Goal: Information Seeking & Learning: Learn about a topic

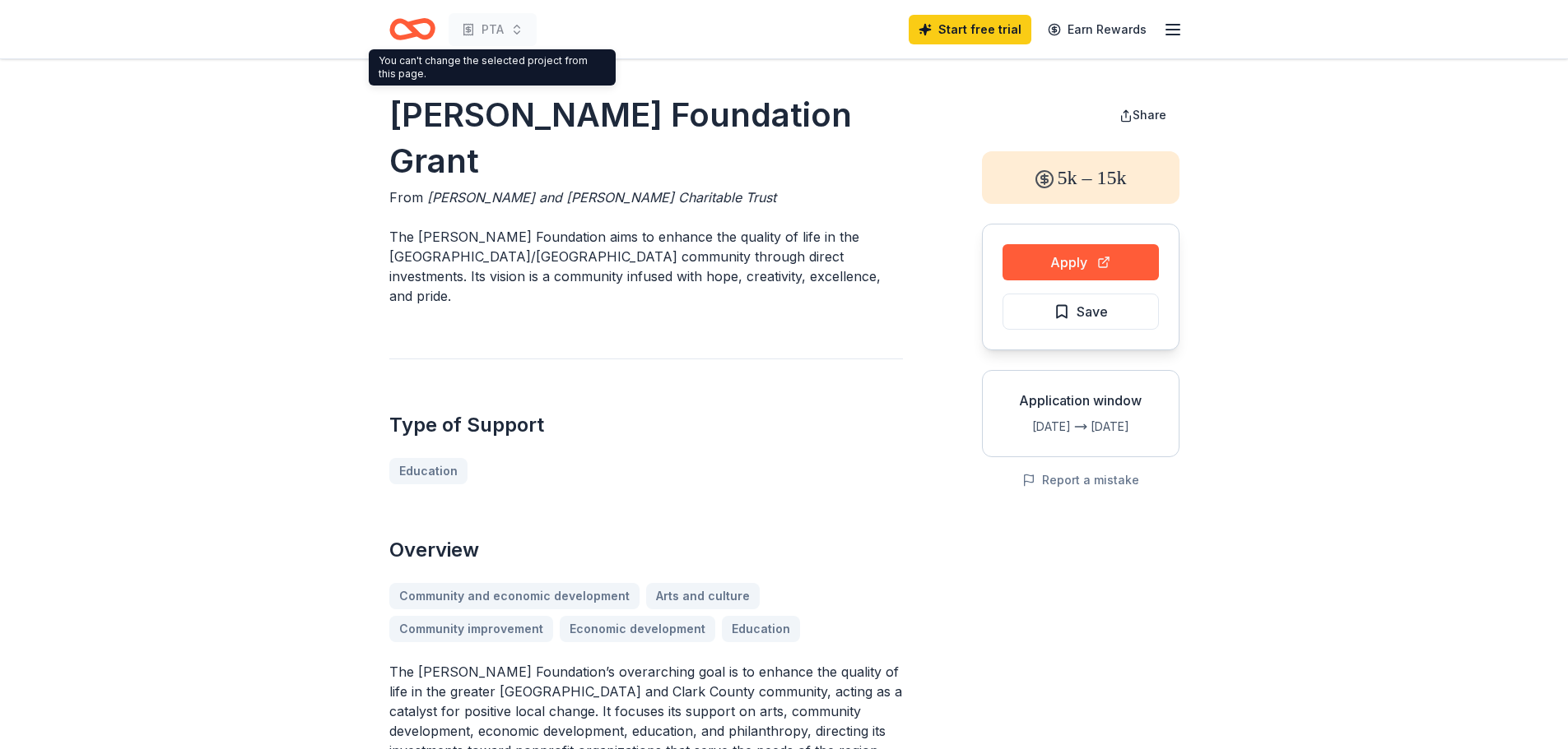
click at [405, 27] on icon "Home" at bounding box center [412, 29] width 46 height 39
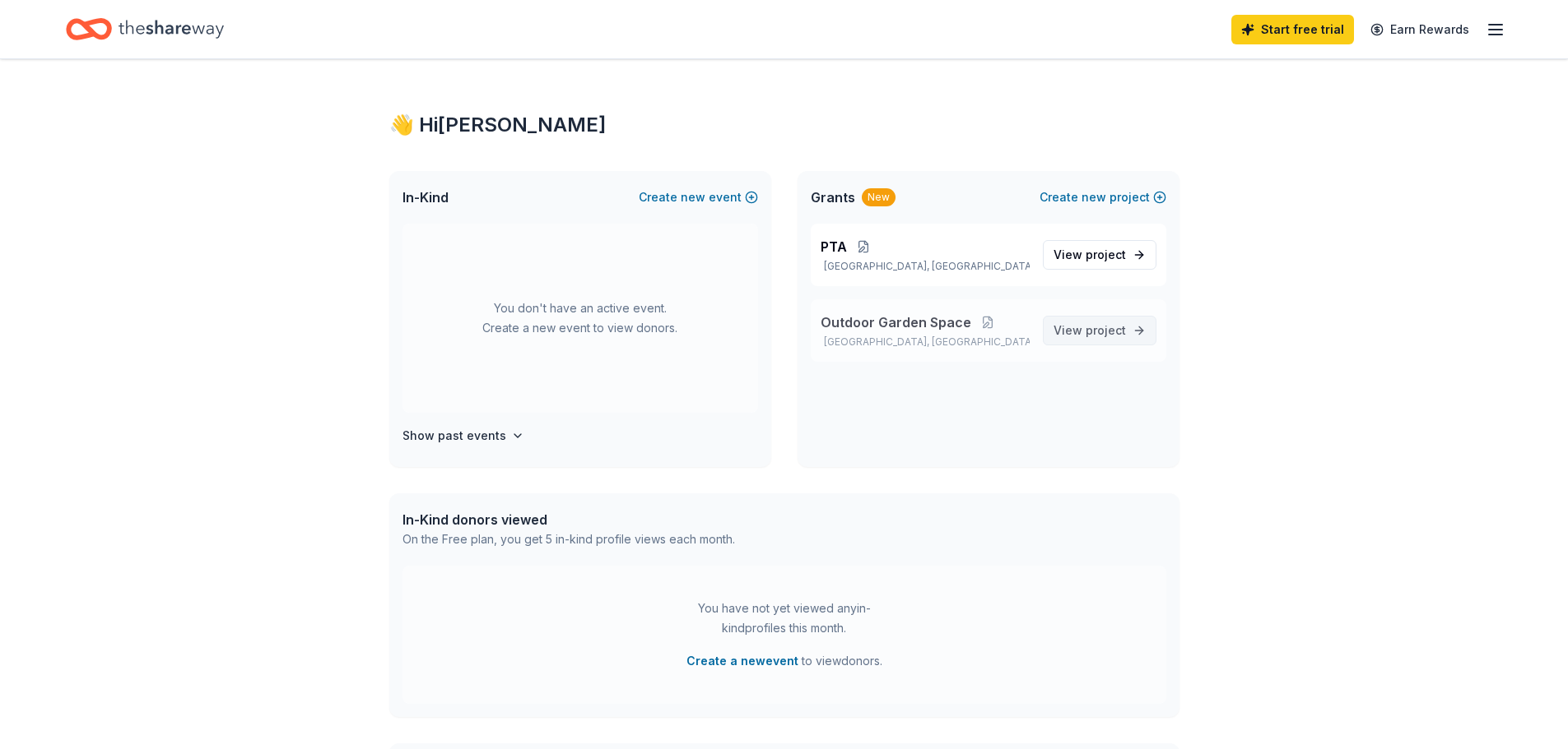
click at [1084, 330] on span "View project" at bounding box center [1089, 331] width 72 height 19
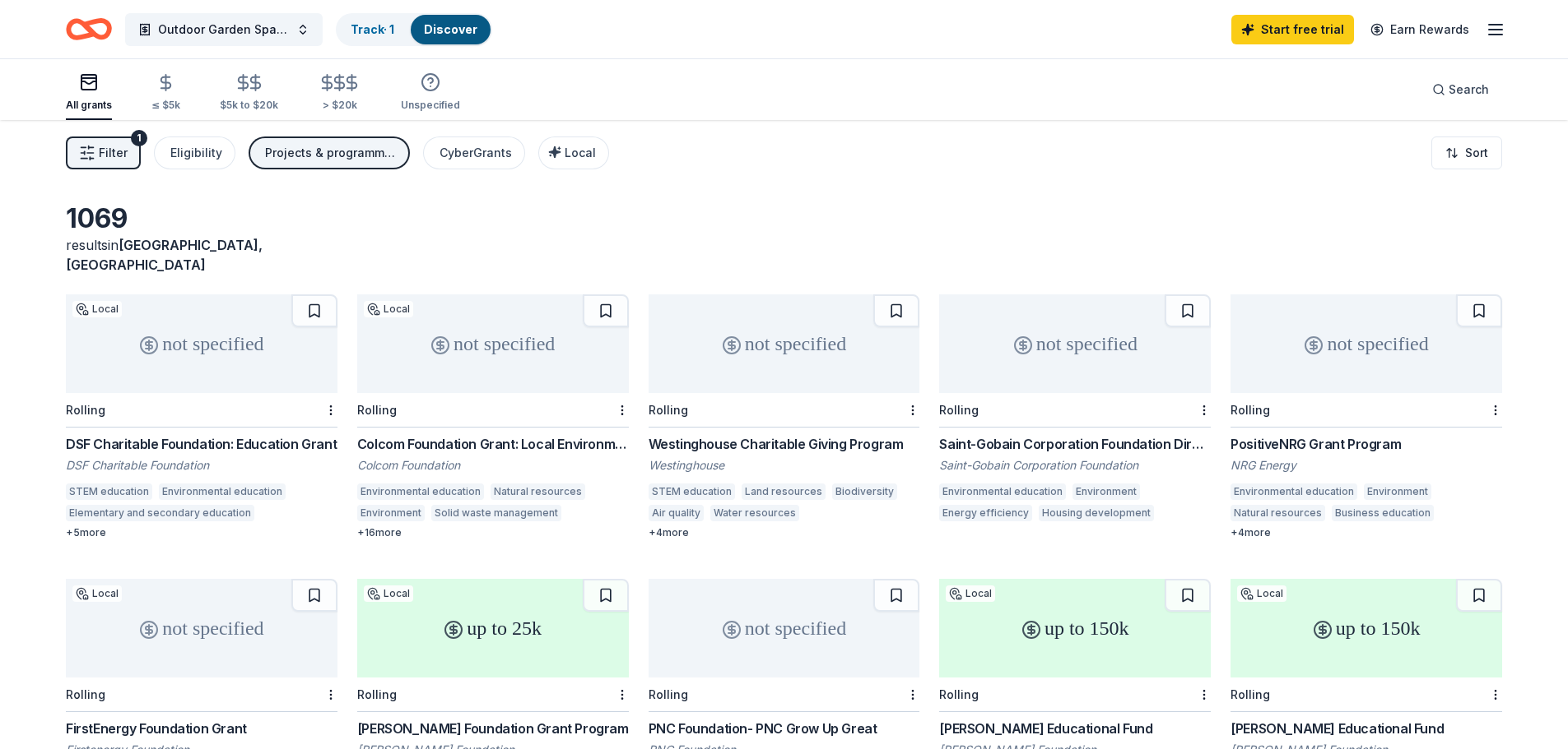
click at [124, 156] on span "Filter" at bounding box center [113, 153] width 29 height 19
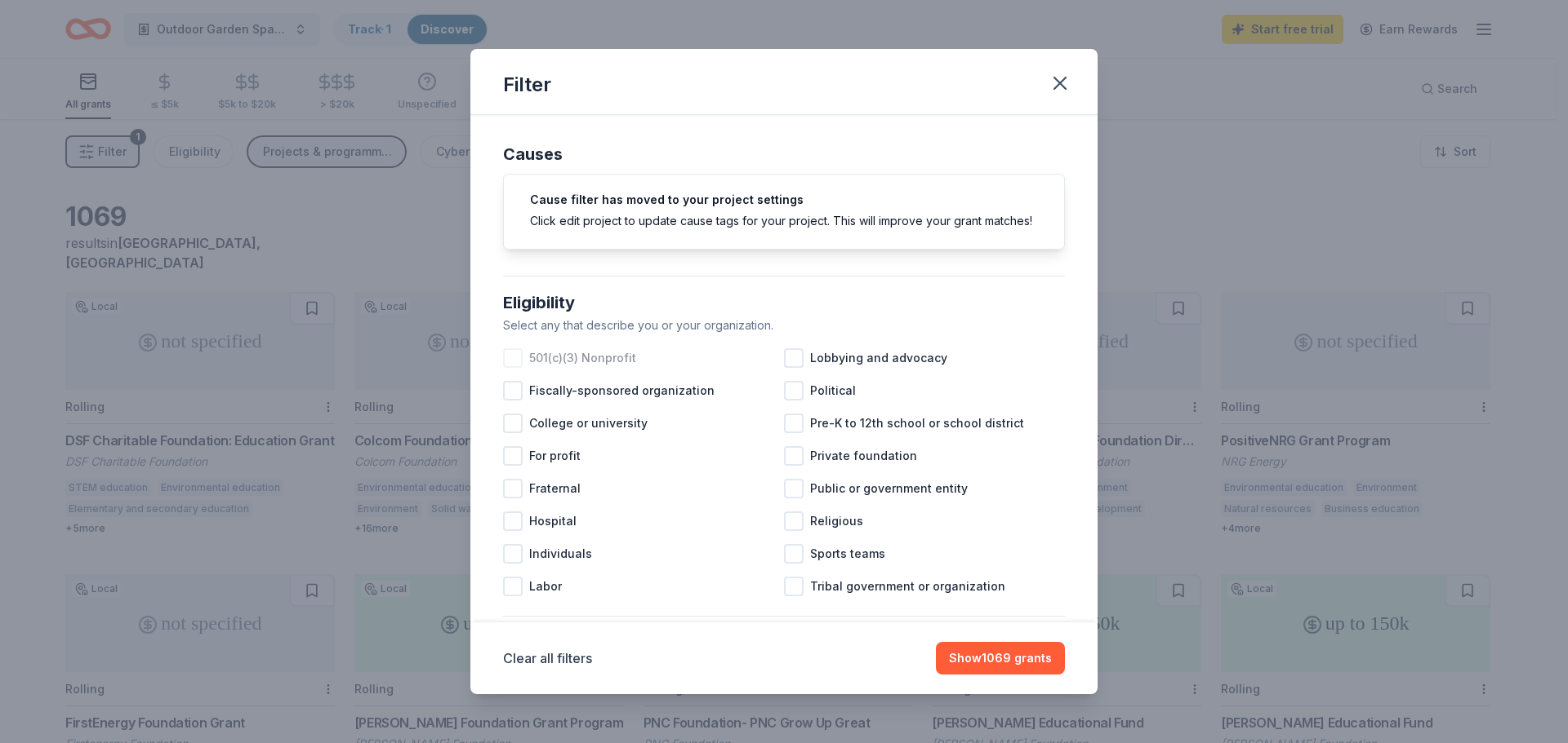
click at [520, 368] on div at bounding box center [513, 358] width 19 height 19
click at [791, 433] on div at bounding box center [793, 423] width 19 height 19
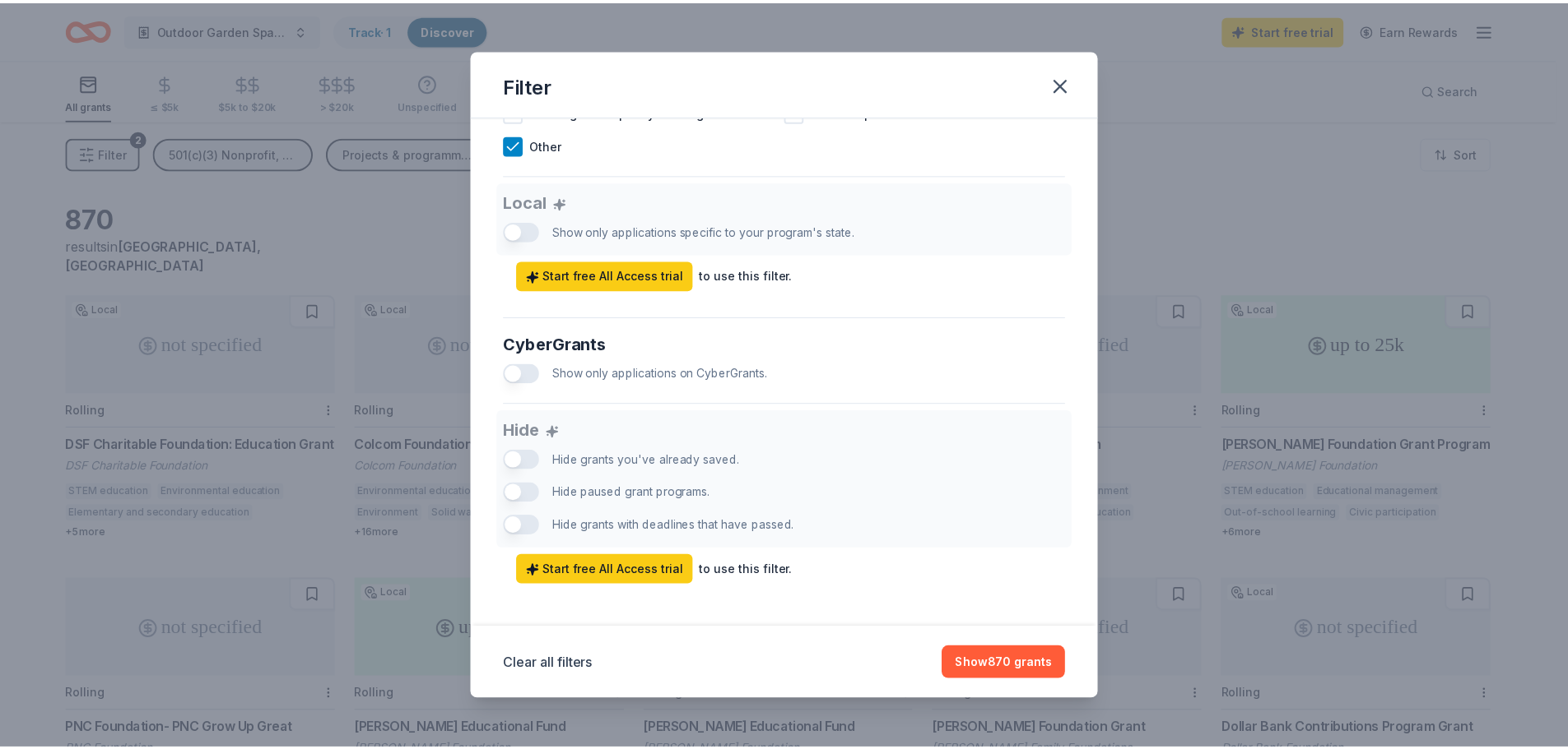
scroll to position [903, 0]
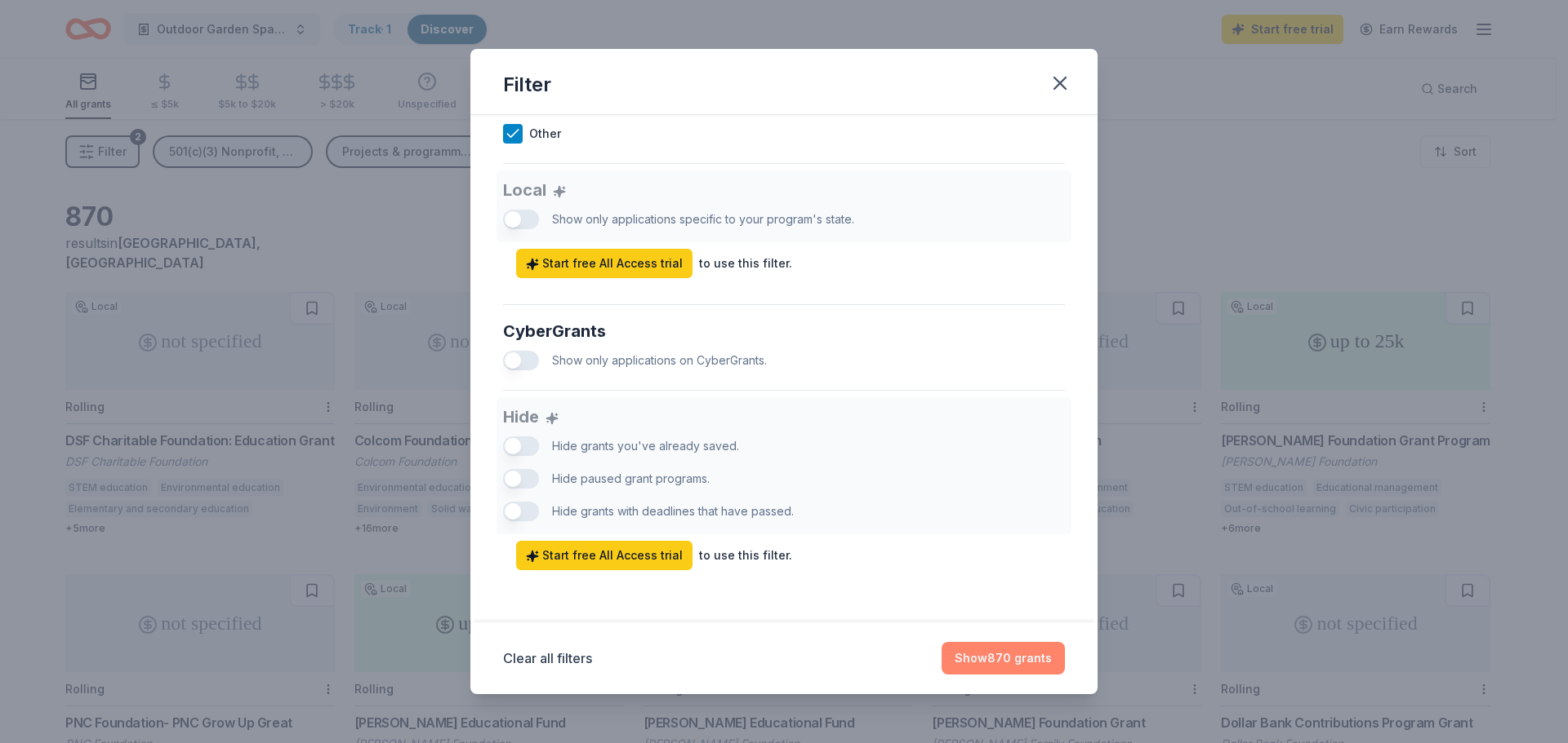
click at [1022, 656] on button "Show 870 grants" at bounding box center [1003, 658] width 123 height 32
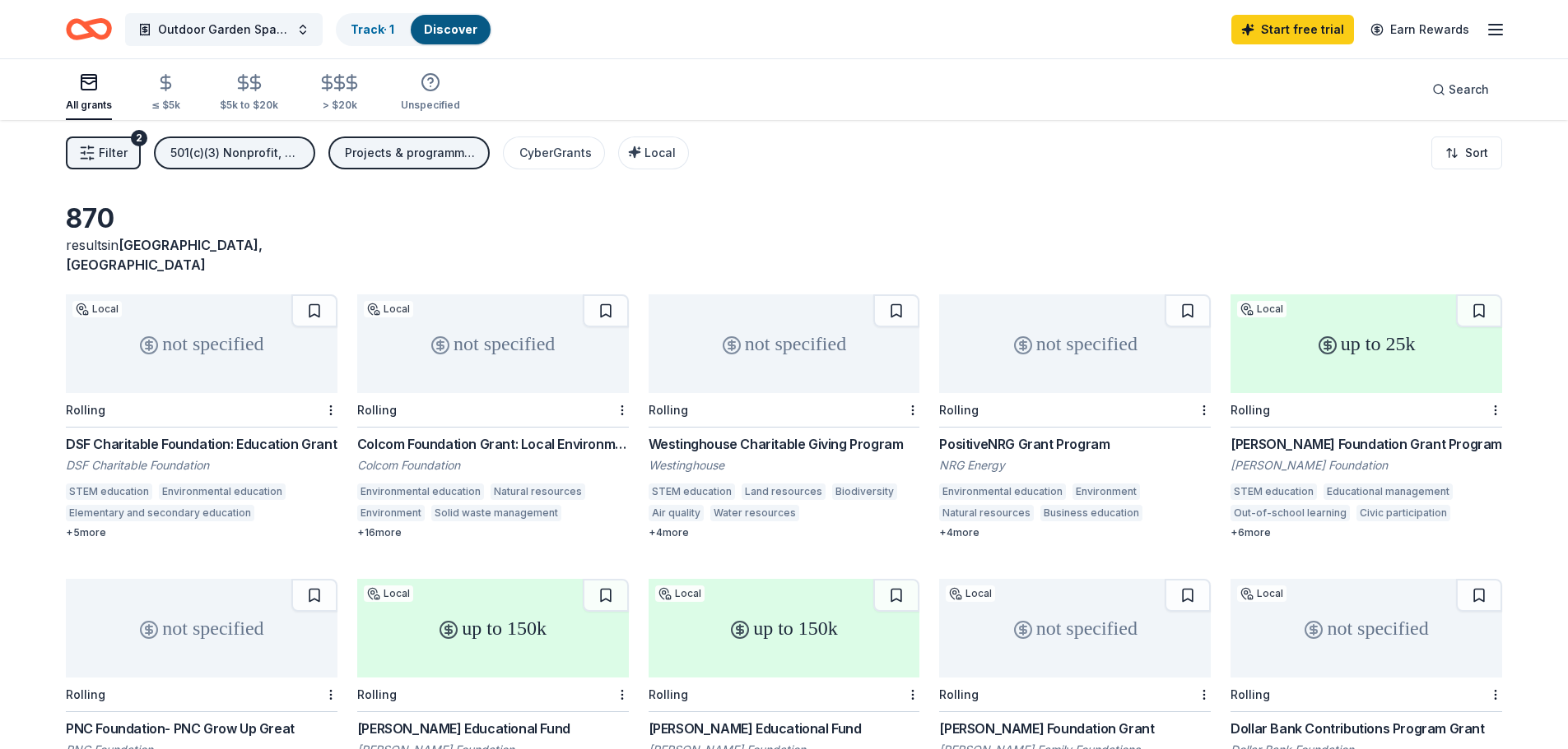
click at [1351, 434] on div "[PERSON_NAME] Foundation Grant Program" at bounding box center [1366, 444] width 271 height 19
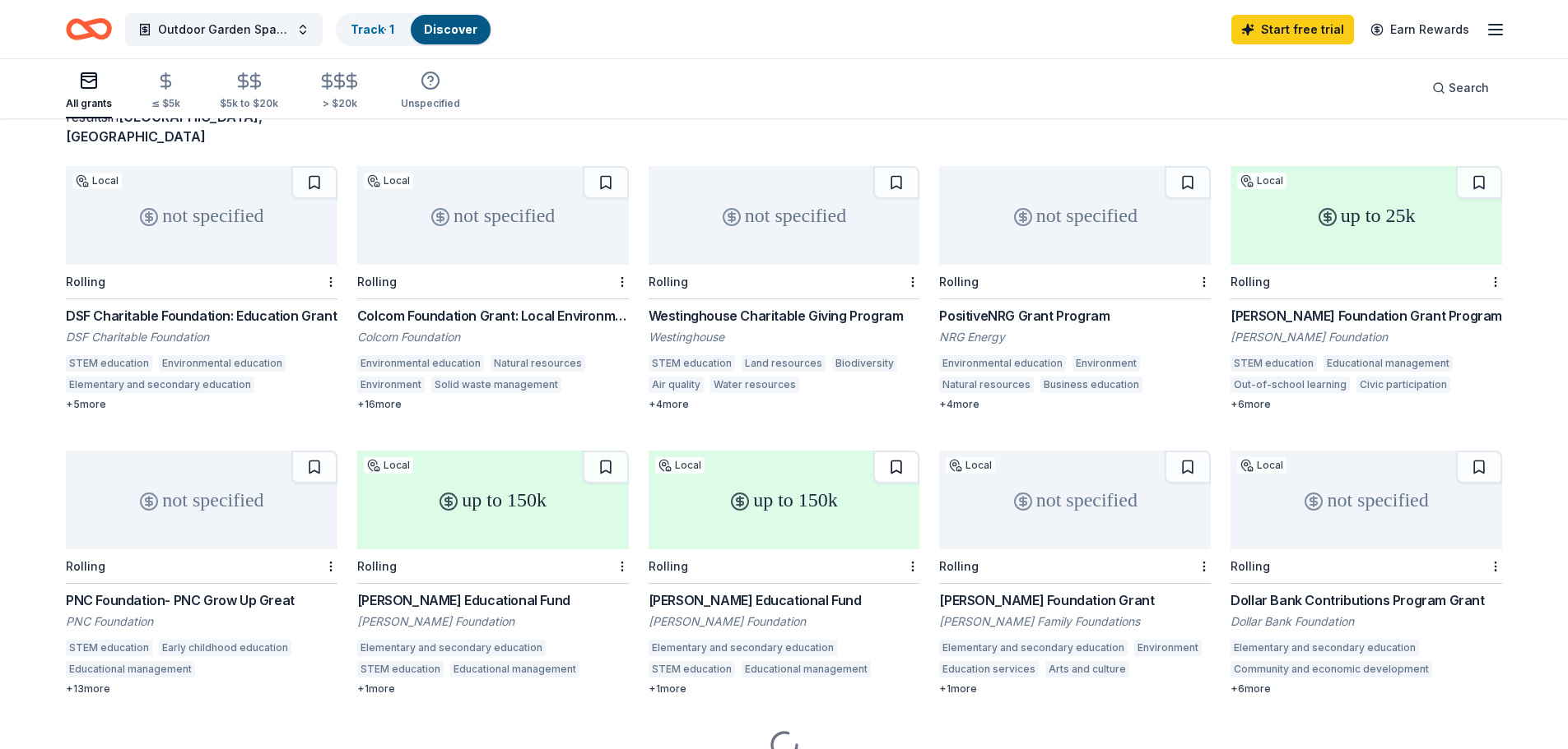
scroll to position [187, 0]
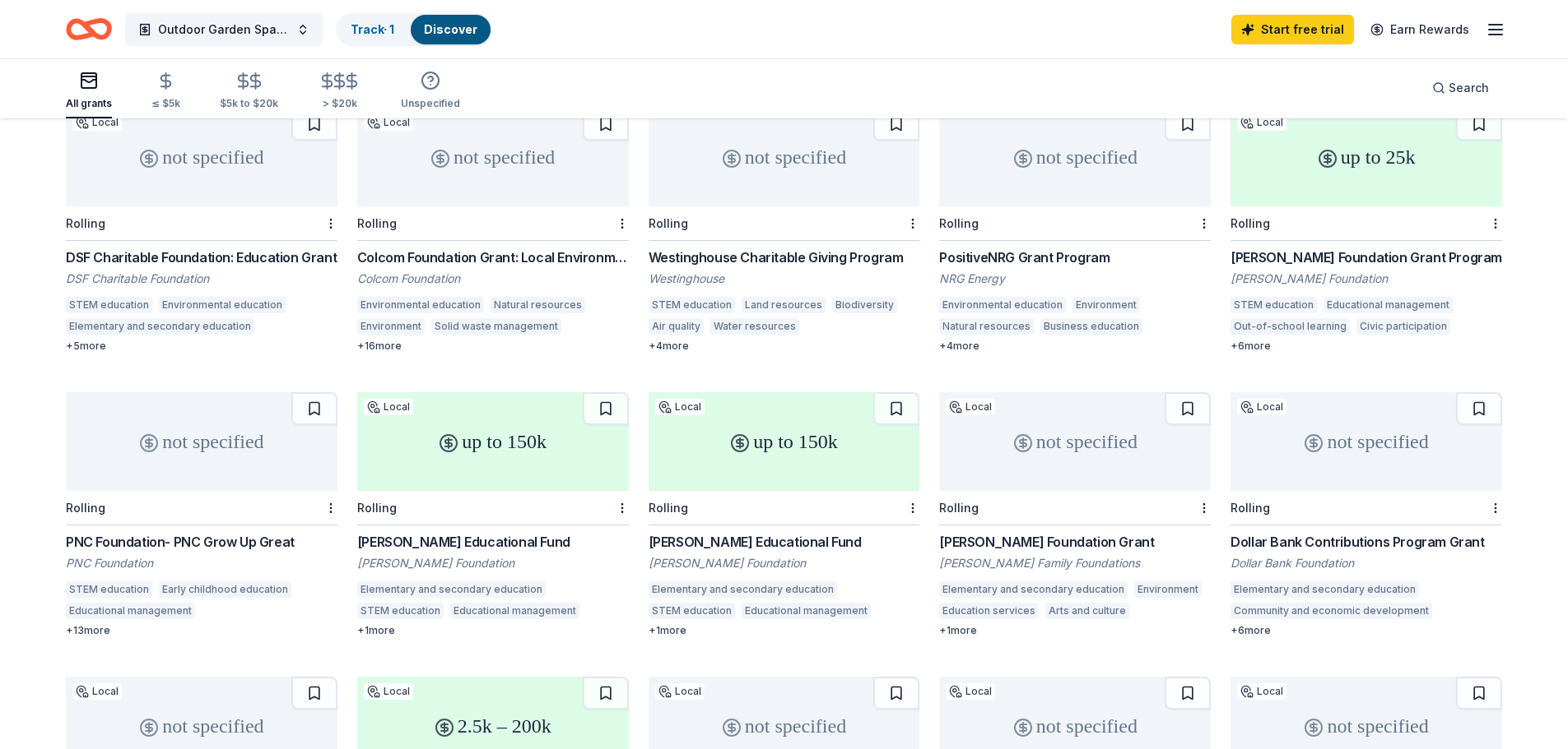
click at [251, 532] on div "PNC Foundation- PNC Grow Up Great" at bounding box center [202, 542] width 271 height 19
click at [1334, 582] on div "Elementary and secondary education Community and economic development Human ser…" at bounding box center [1366, 603] width 271 height 43
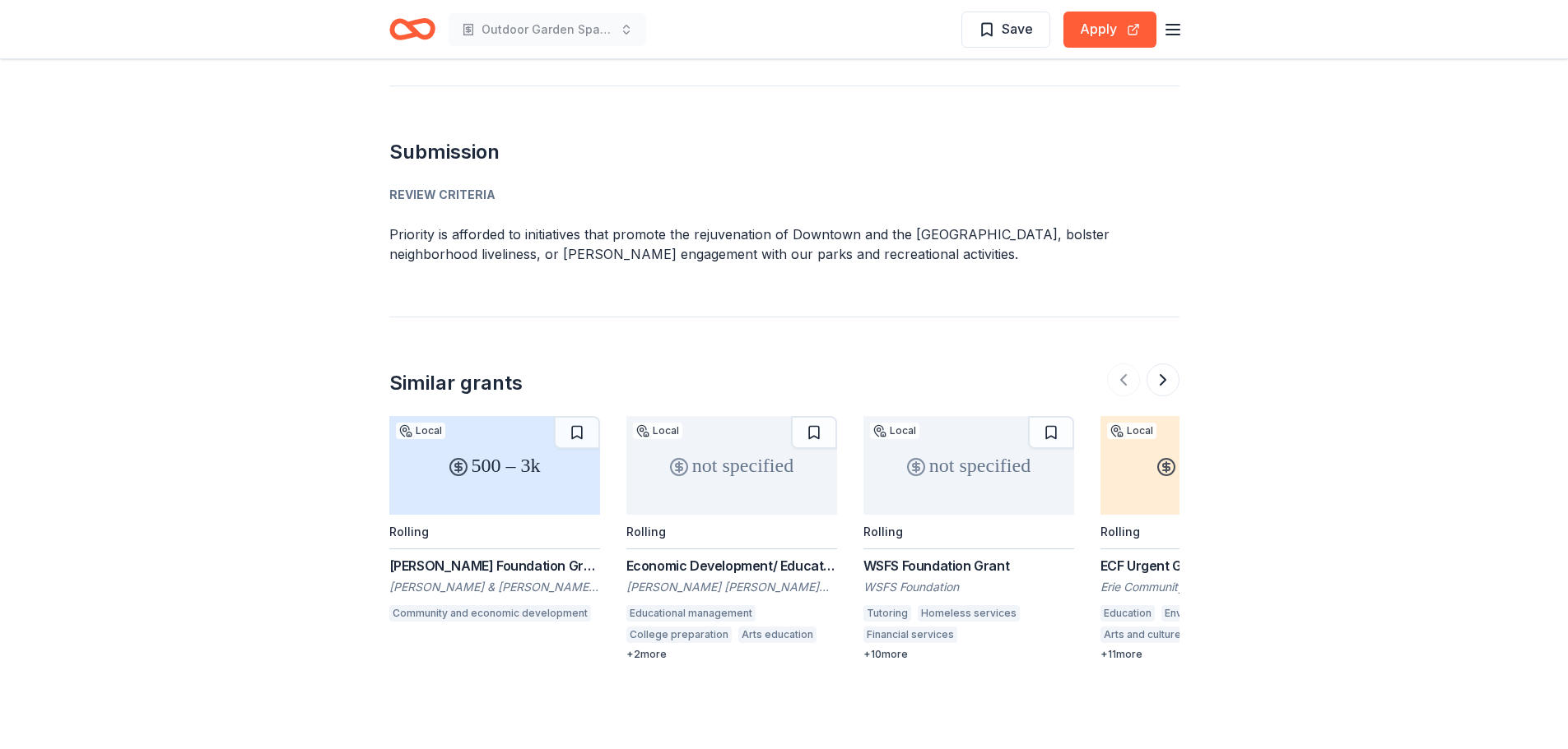
scroll to position [2033, 0]
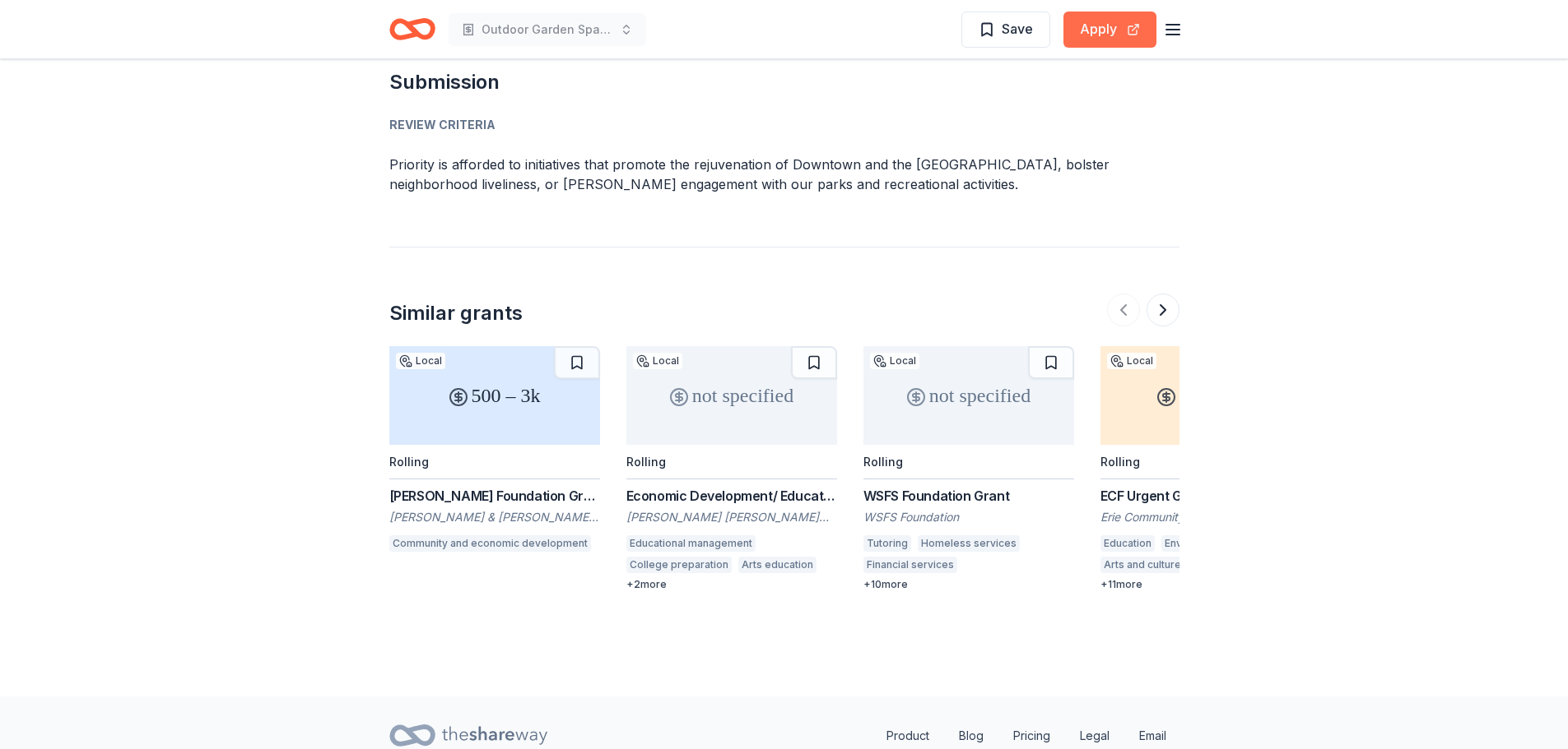
click at [1141, 25] on button "Apply" at bounding box center [1110, 29] width 93 height 36
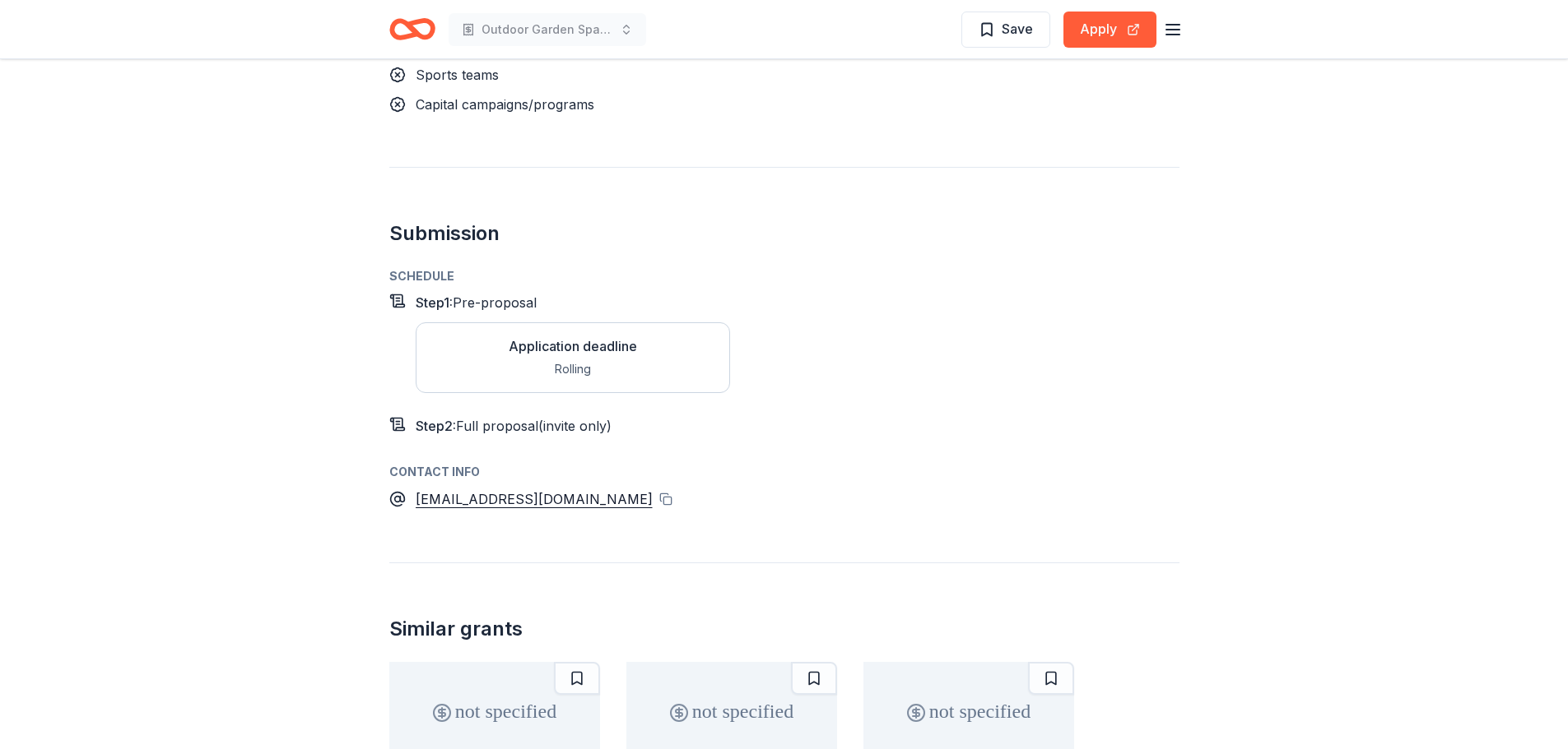
scroll to position [1563, 0]
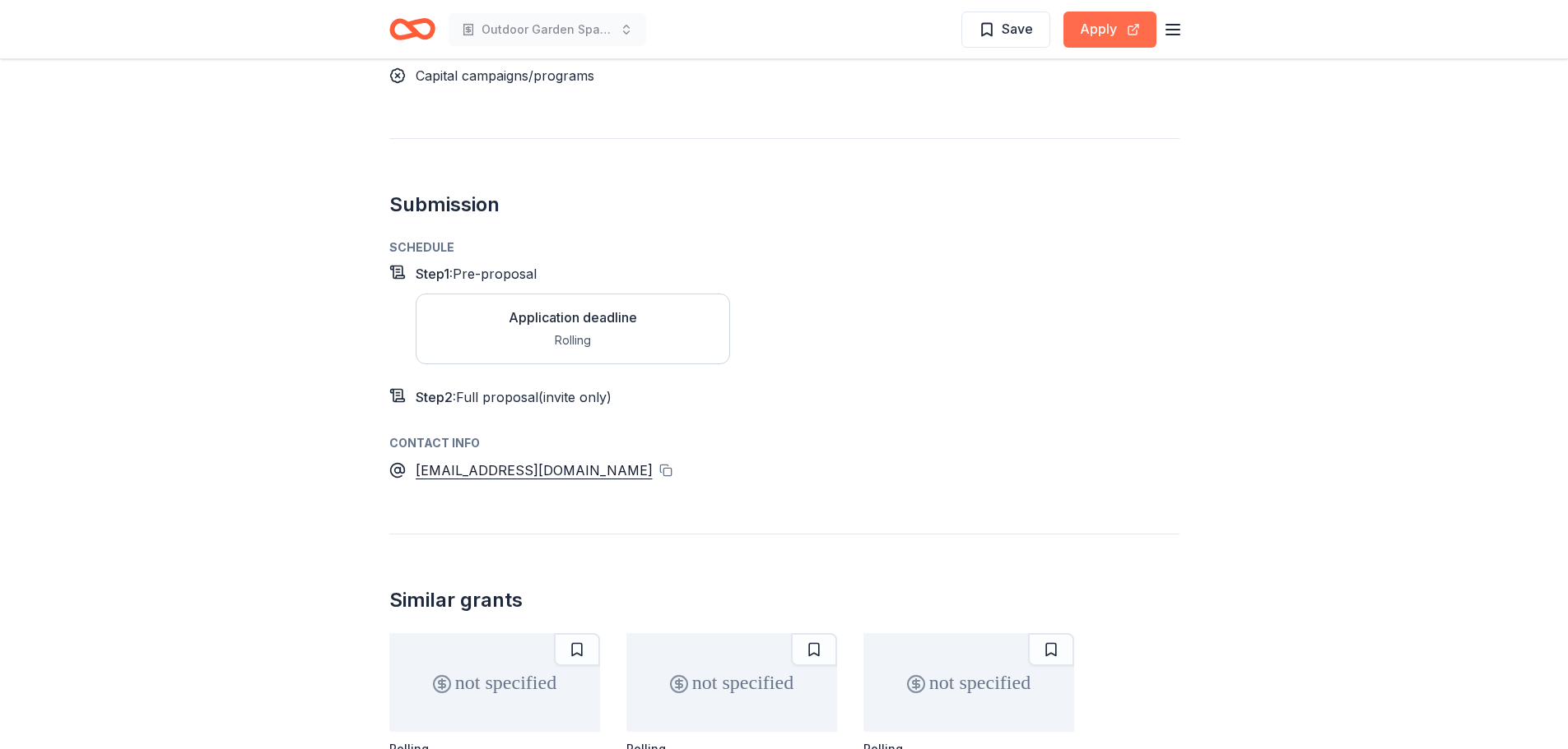
click at [1105, 44] on button "Apply" at bounding box center [1110, 29] width 93 height 36
